Goal: Information Seeking & Learning: Learn about a topic

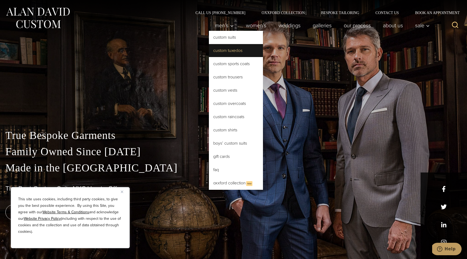
click at [229, 50] on link "Custom Tuxedos" at bounding box center [236, 50] width 54 height 13
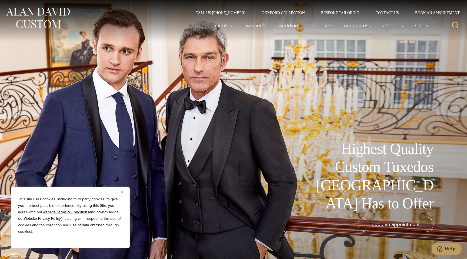
click at [393, 216] on div "Highest Quality Custom Tuxedos NYC Has to Offer book an appointment" at bounding box center [233, 129] width 443 height 259
click at [356, 26] on link "Our Process" at bounding box center [357, 25] width 39 height 11
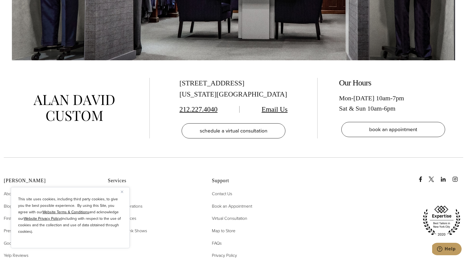
scroll to position [2021, 0]
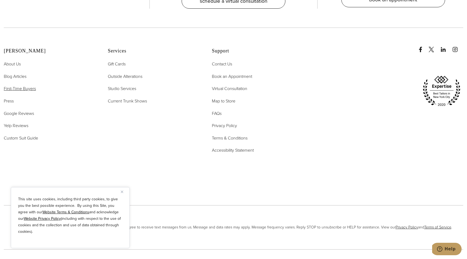
click at [34, 85] on span "First-Time Buyers" at bounding box center [20, 88] width 32 height 6
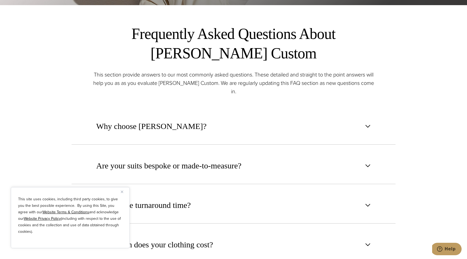
scroll to position [341, 0]
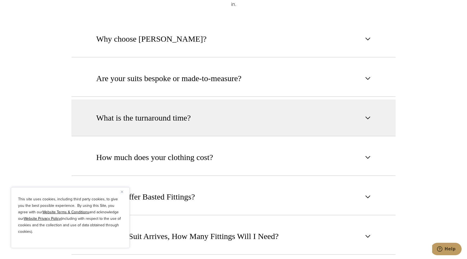
click at [153, 115] on span "What is the turnaround time?" at bounding box center [143, 118] width 95 height 12
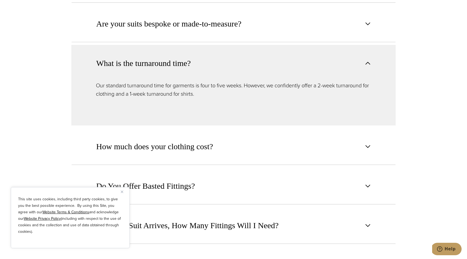
scroll to position [396, 0]
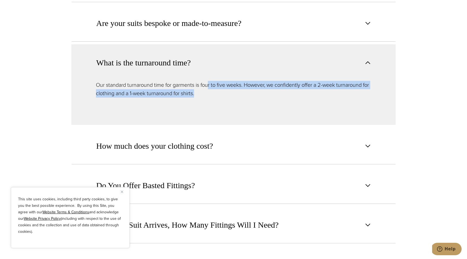
drag, startPoint x: 208, startPoint y: 75, endPoint x: 232, endPoint y: 86, distance: 26.4
click at [232, 86] on p "Our standard turnaround time for garments is four to five weeks. However, we co…" at bounding box center [233, 89] width 275 height 17
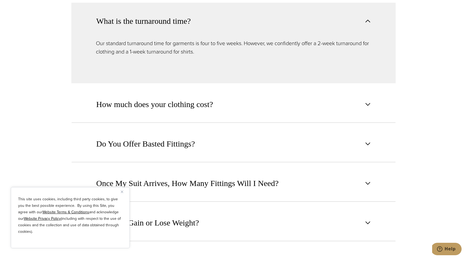
scroll to position [454, 0]
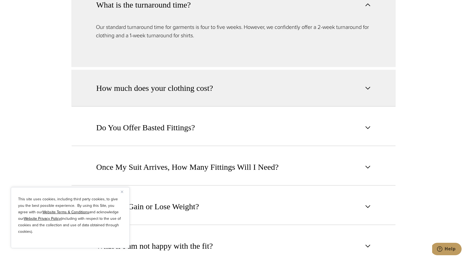
click at [223, 87] on button "How much does your clothing cost?" at bounding box center [233, 88] width 324 height 37
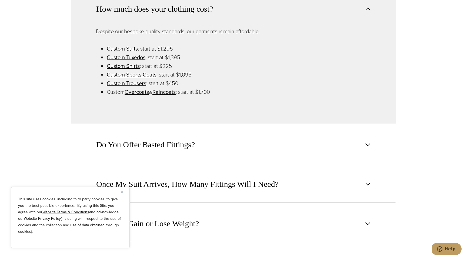
scroll to position [508, 0]
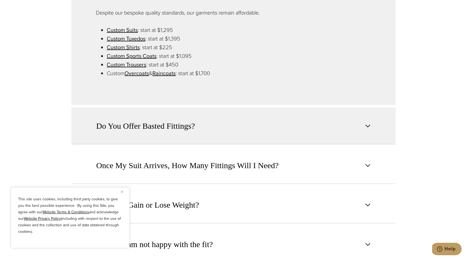
click at [146, 128] on button "Do You Offer Basted Fittings?" at bounding box center [233, 126] width 324 height 37
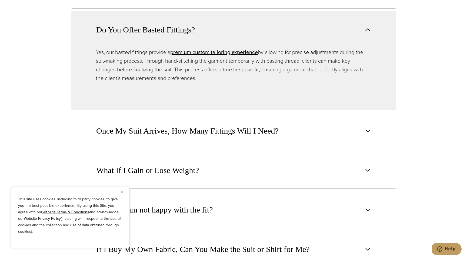
click at [146, 128] on span "Once My Suit Arrives, How Many Fittings Will I Need?" at bounding box center [187, 131] width 182 height 12
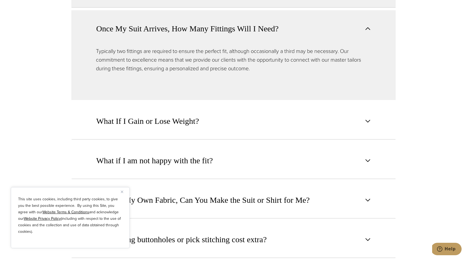
scroll to position [560, 0]
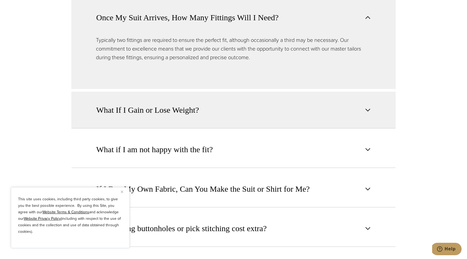
click at [158, 104] on span "What If I Gain or Lose Weight?" at bounding box center [147, 110] width 103 height 12
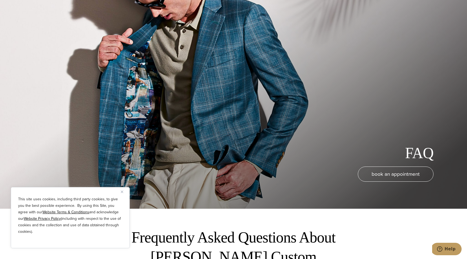
scroll to position [0, 0]
